Goal: Go to known website: Access a specific website the user already knows

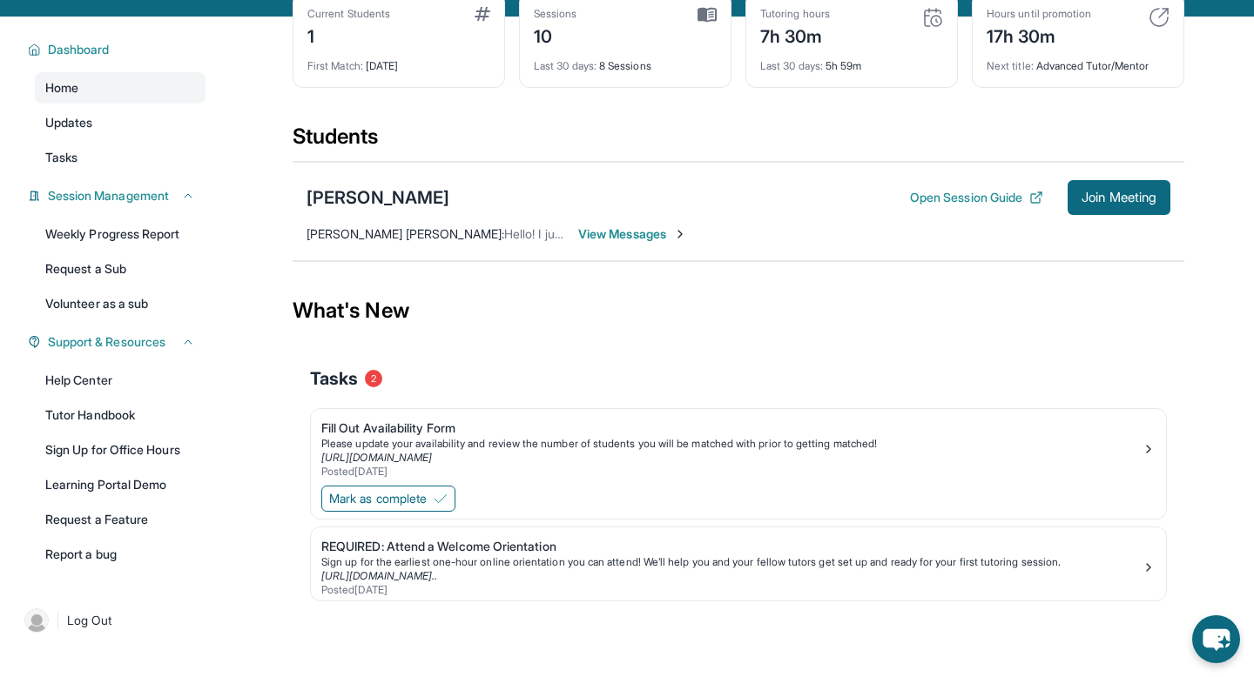
scroll to position [111, 0]
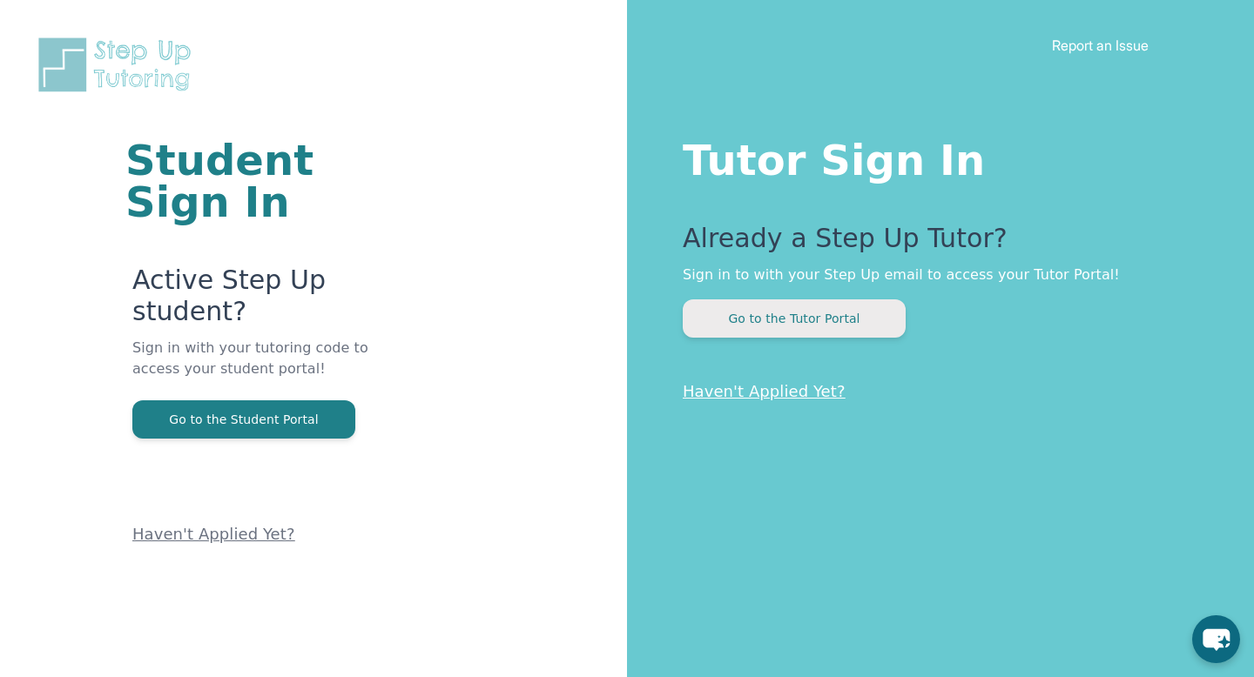
click at [834, 332] on button "Go to the Tutor Portal" at bounding box center [794, 319] width 223 height 38
